Goal: Check status: Check status

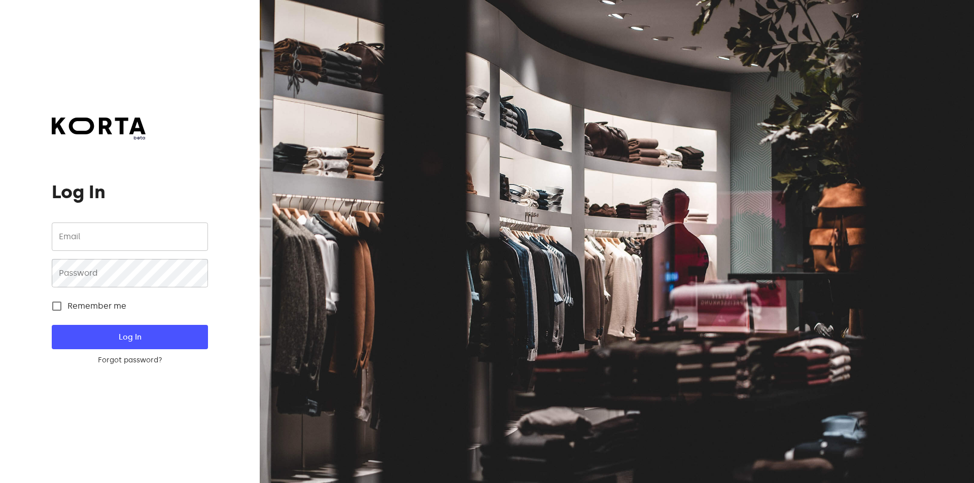
click at [70, 241] on input "email" at bounding box center [130, 237] width 156 height 28
type input "[EMAIL_ADDRESS][DOMAIN_NAME]"
click at [52, 325] on button "Log In" at bounding box center [130, 337] width 156 height 24
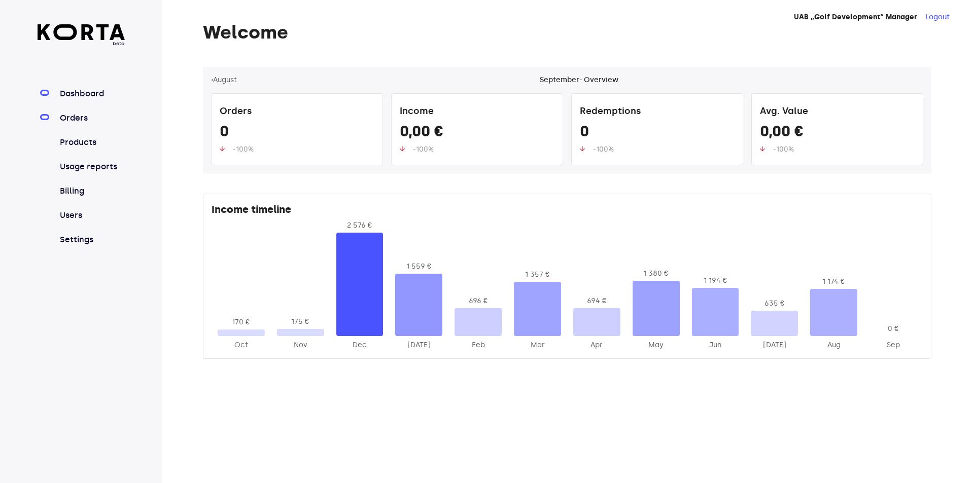
click at [77, 121] on link "Orders" at bounding box center [91, 118] width 67 height 12
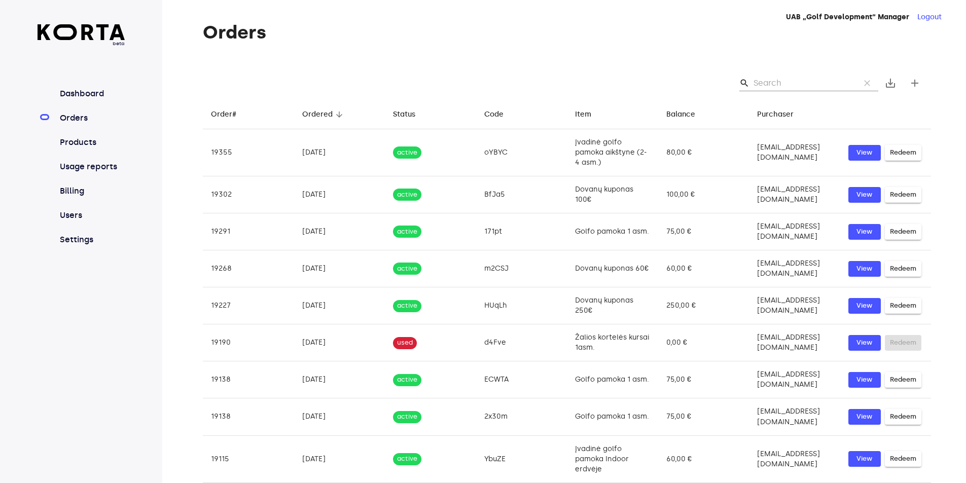
click at [822, 90] on input "Search" at bounding box center [803, 83] width 98 height 16
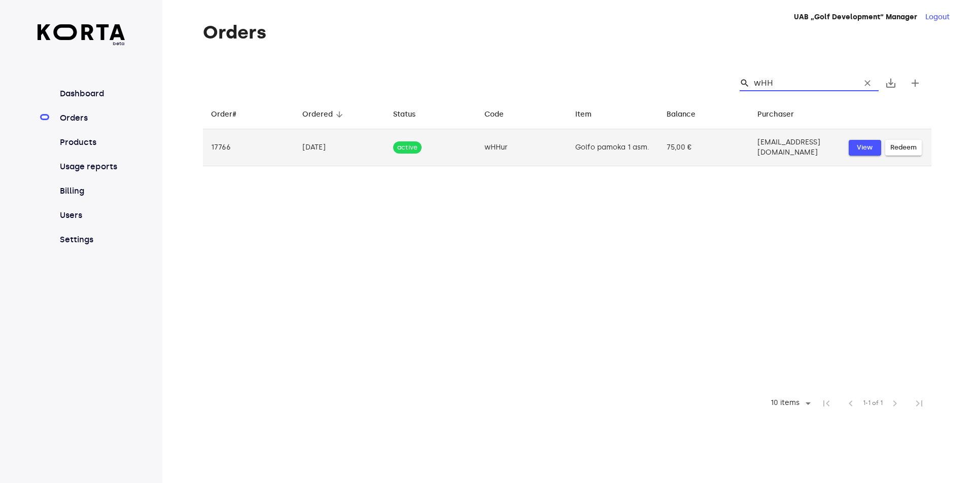
type input "wHH"
click at [866, 154] on button "View" at bounding box center [865, 148] width 32 height 16
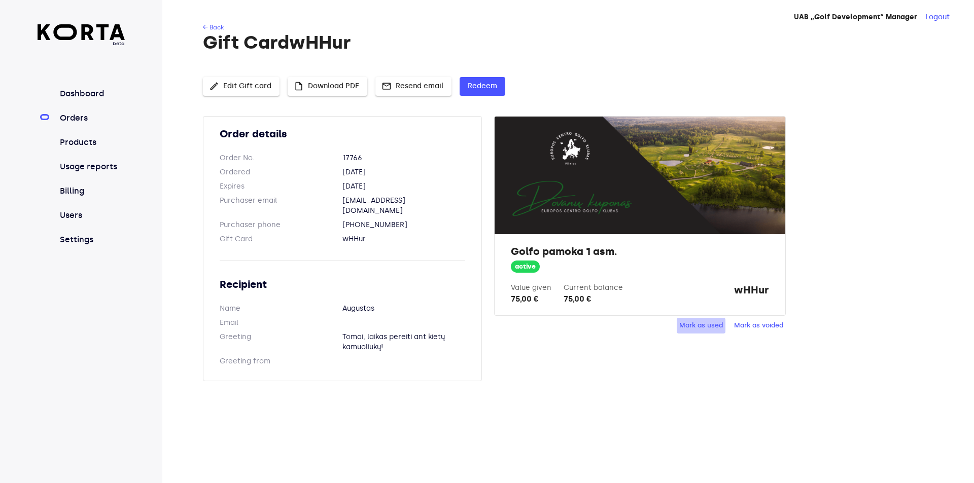
click at [692, 328] on span "Mark as used" at bounding box center [701, 326] width 44 height 12
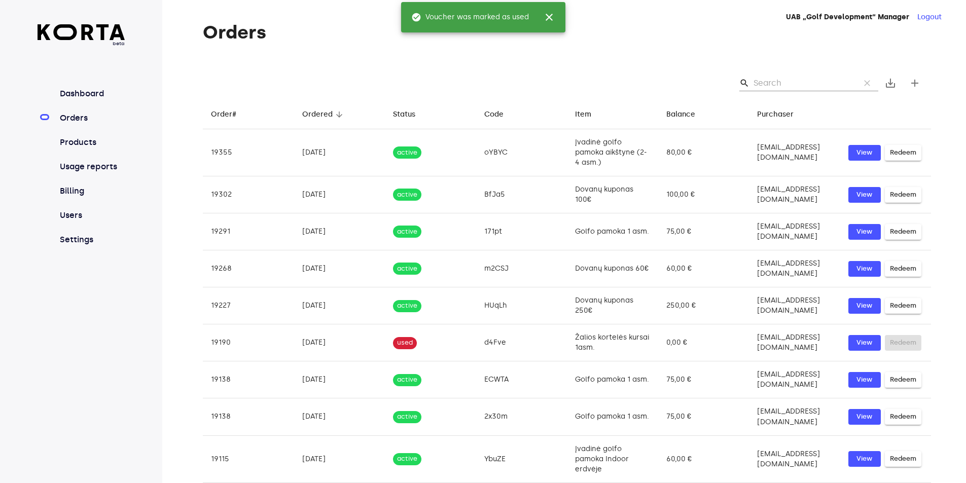
click at [551, 16] on span "close" at bounding box center [549, 17] width 12 height 12
